Goal: Information Seeking & Learning: Learn about a topic

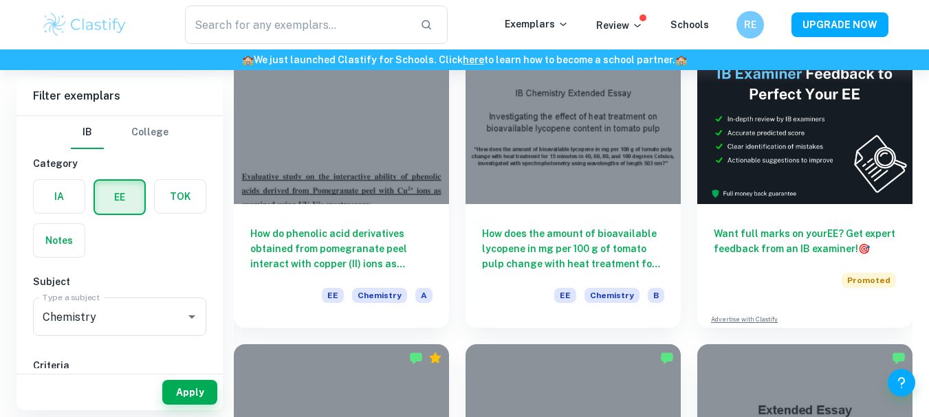
scroll to position [133, 0]
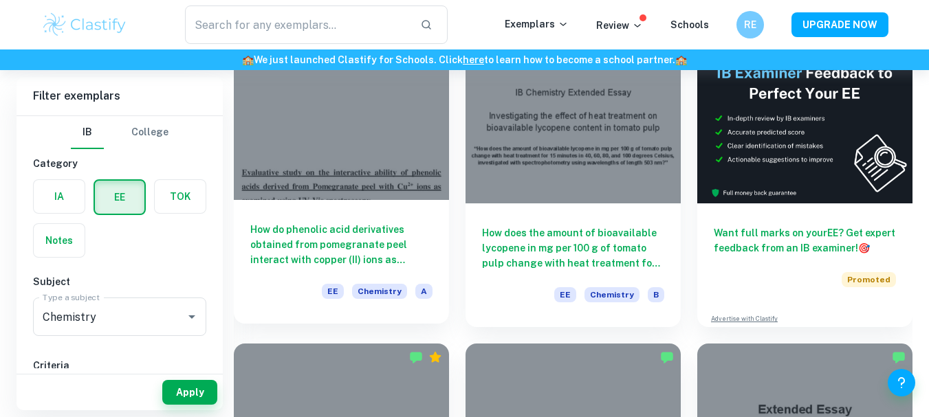
click at [356, 182] on div at bounding box center [341, 119] width 215 height 162
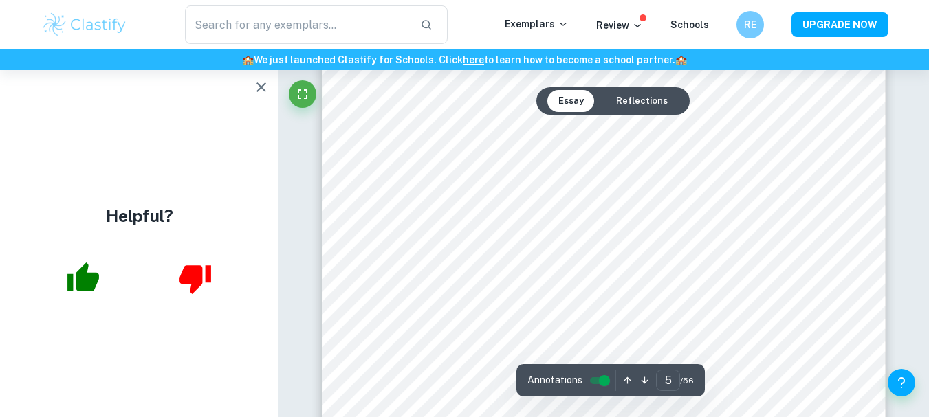
scroll to position [3514, 0]
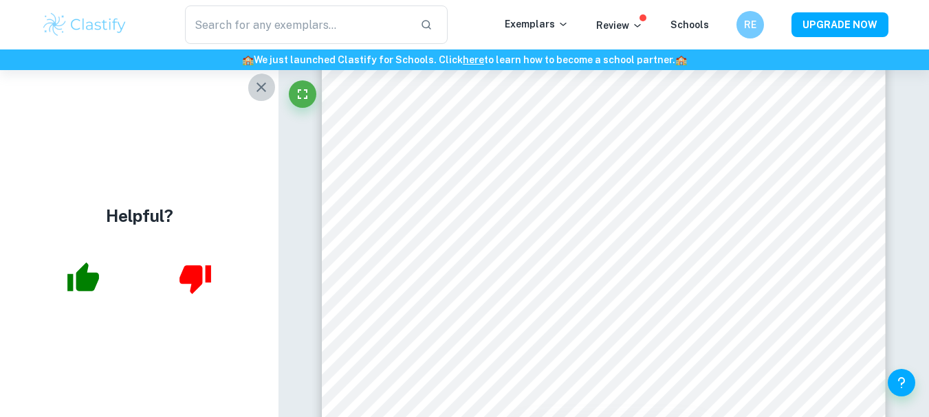
click at [263, 89] on icon "button" at bounding box center [261, 87] width 10 height 10
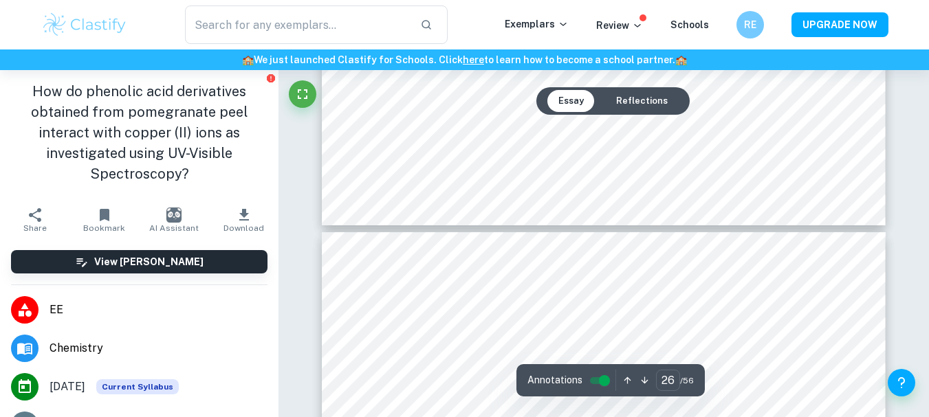
type input "27"
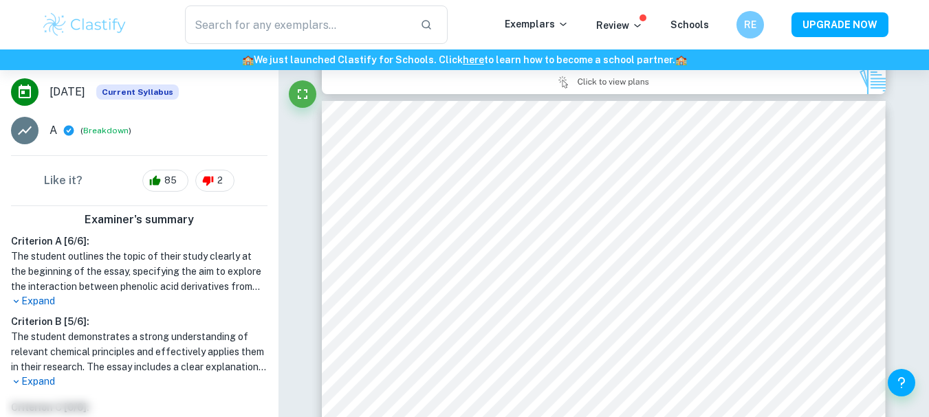
scroll to position [302, 0]
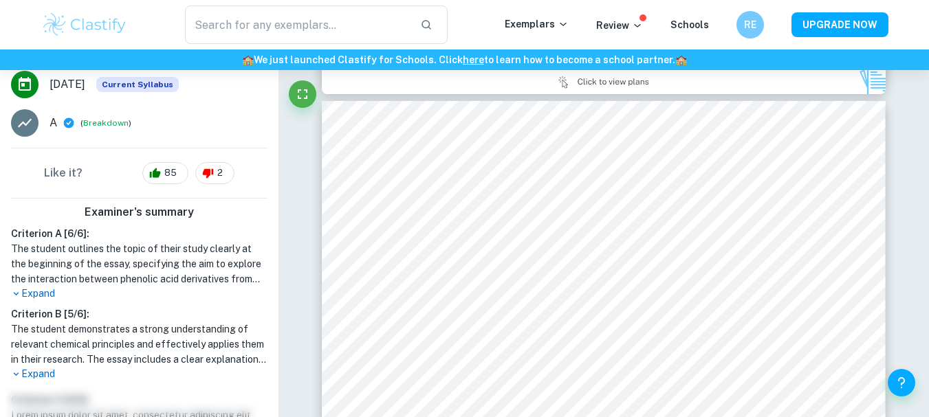
click at [32, 301] on p "Expand" at bounding box center [139, 294] width 256 height 14
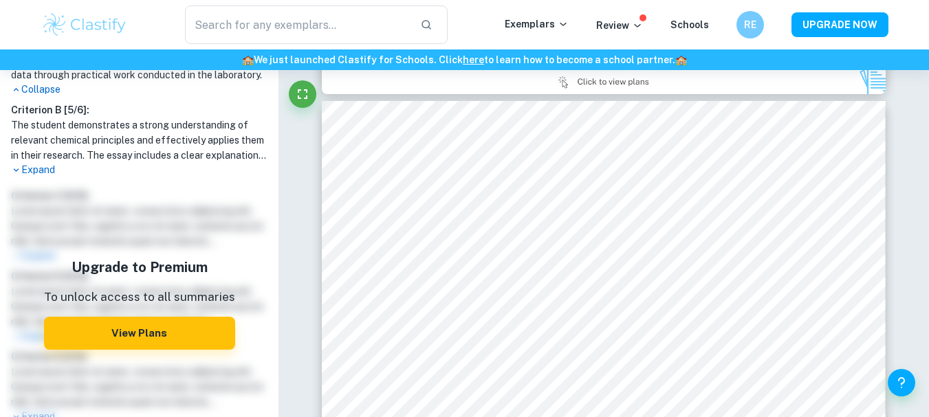
scroll to position [775, 0]
